Goal: Transaction & Acquisition: Download file/media

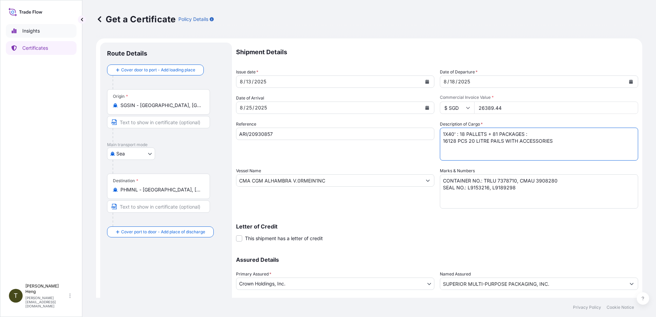
select select "Sea"
select select "31483"
click at [440, 143] on textarea "2X40' : 36 PALLETS + 162 PACKAGES : 16128 PCS 20 LITRE PAILS WITH ACCESSORIES" at bounding box center [539, 144] width 198 height 33
type textarea "1X40' : 18 PALLETS + 81 PACKAGES : 8064 PCS 20 LITRE PAILS WITH ACCESSORIES"
click at [512, 181] on textarea "CONTAINER NO.: TRLU 7378710, CMAU 3908280 SEAL NO.: L9153216, L9189298" at bounding box center [539, 191] width 198 height 34
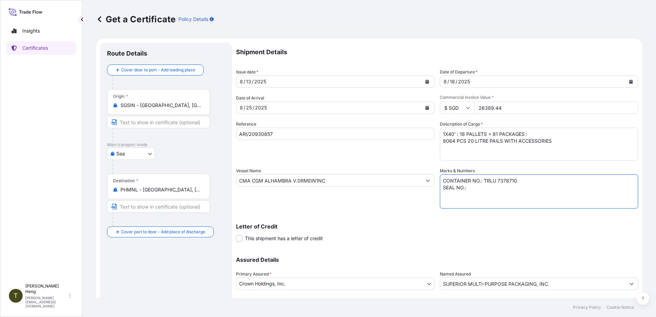
click at [512, 181] on textarea "CONTAINER NO.: TRLU 7378710, CMAU 3908280 SEAL NO.: L9153216, L9189298" at bounding box center [539, 191] width 198 height 34
click at [467, 189] on textarea "CONTAINER NO.: TRLU 7378710, CMAU 3908280 SEAL NO.: L9153216, L9189298" at bounding box center [539, 191] width 198 height 34
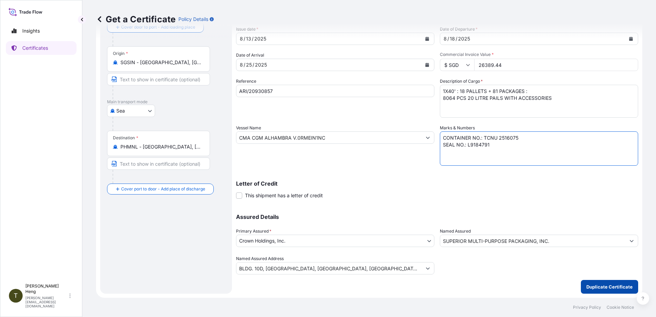
type textarea "CONTAINER NO.: TCNU 2516075 SEAL NO.: L9184791"
click at [592, 286] on p "Duplicate Certificate" at bounding box center [610, 286] width 46 height 7
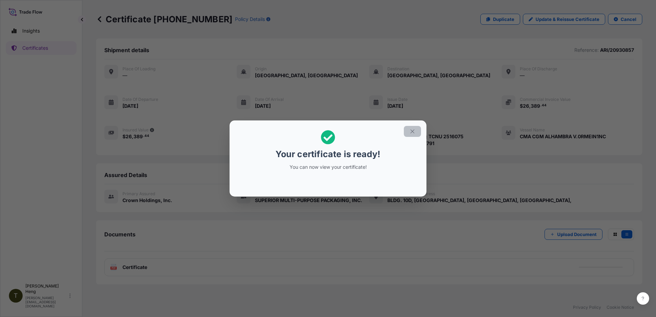
click at [413, 130] on icon "button" at bounding box center [412, 131] width 6 height 6
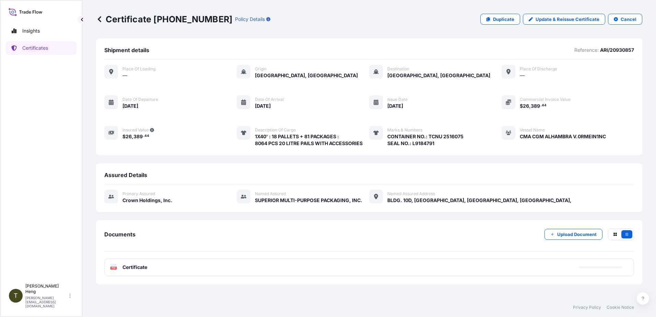
click at [121, 267] on div "PDF Certificate" at bounding box center [128, 267] width 37 height 7
click at [114, 267] on text "PDF" at bounding box center [114, 268] width 4 height 2
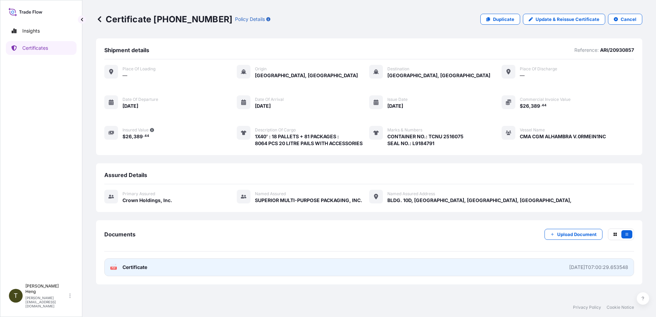
click at [114, 267] on text "PDF" at bounding box center [114, 268] width 4 height 2
